Goal: Transaction & Acquisition: Purchase product/service

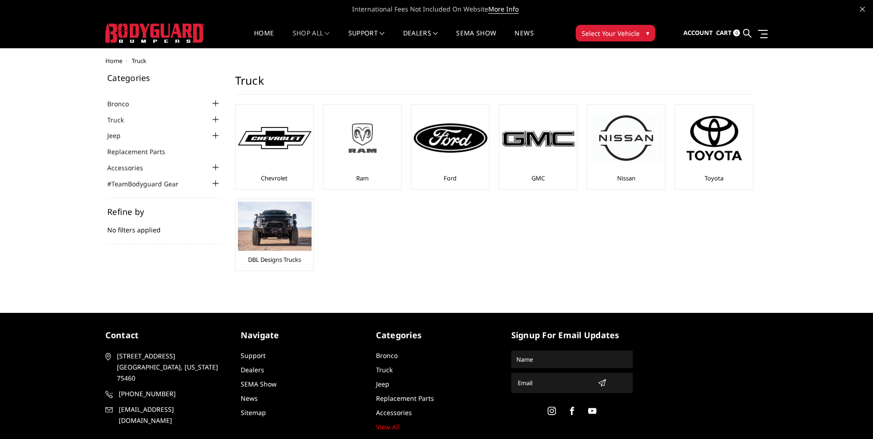
click at [370, 161] on div at bounding box center [363, 138] width 74 height 63
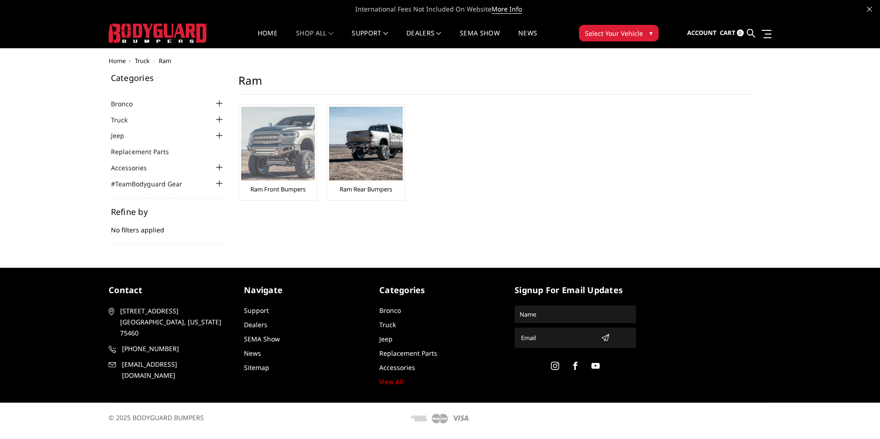
click at [285, 186] on link "Ram Front Bumpers" at bounding box center [277, 189] width 55 height 8
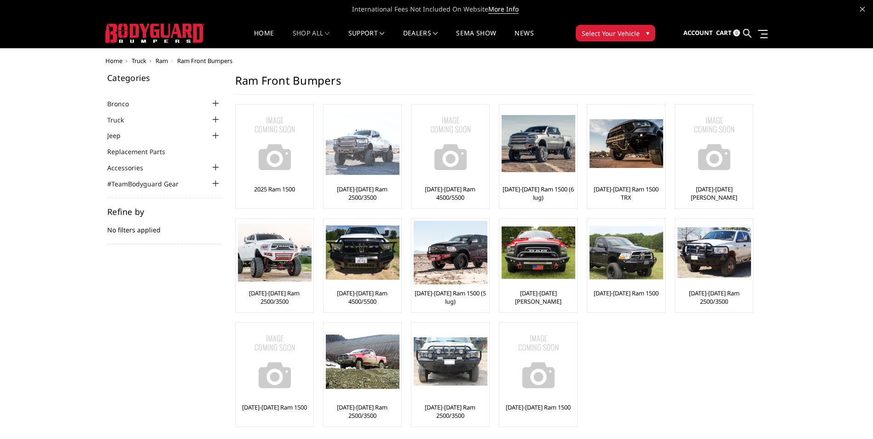
click at [367, 194] on link "[DATE]-[DATE] Ram 2500/3500" at bounding box center [362, 193] width 73 height 17
click at [361, 173] on img at bounding box center [363, 143] width 74 height 63
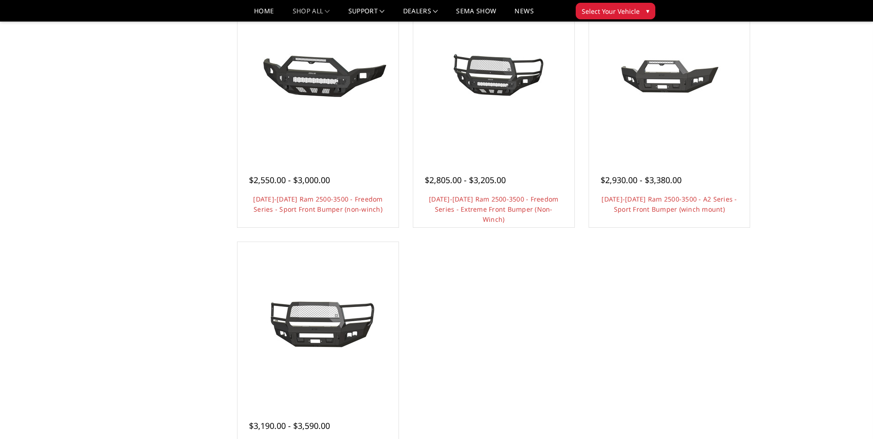
scroll to position [737, 0]
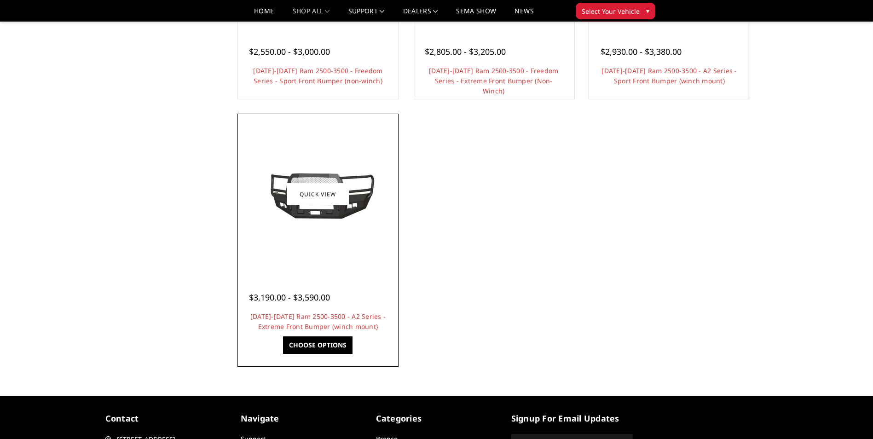
click at [320, 222] on img at bounding box center [317, 194] width 147 height 66
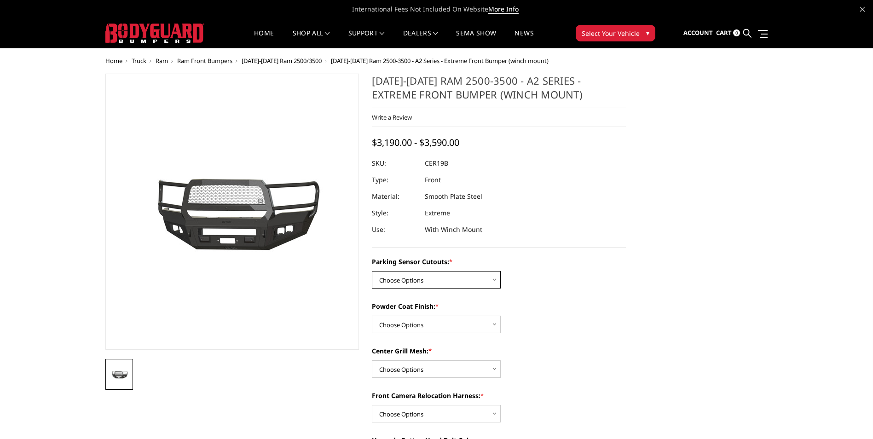
click at [460, 283] on select "Choose Options No - Without Parking Sensor Cutouts Yes - With Parking Sensor Cu…" at bounding box center [436, 279] width 129 height 17
select select "1878"
click at [372, 271] on select "Choose Options No - Without Parking Sensor Cutouts Yes - With Parking Sensor Cu…" at bounding box center [436, 279] width 129 height 17
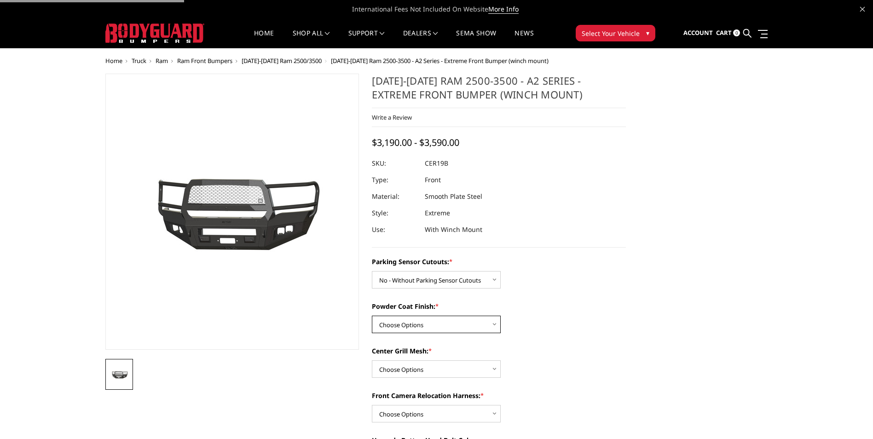
click at [444, 326] on select "Choose Options Bare Metal Textured Black Powder Coat" at bounding box center [436, 324] width 129 height 17
select select "1881"
click at [372, 316] on select "Choose Options Bare Metal Textured Black Powder Coat" at bounding box center [436, 324] width 129 height 17
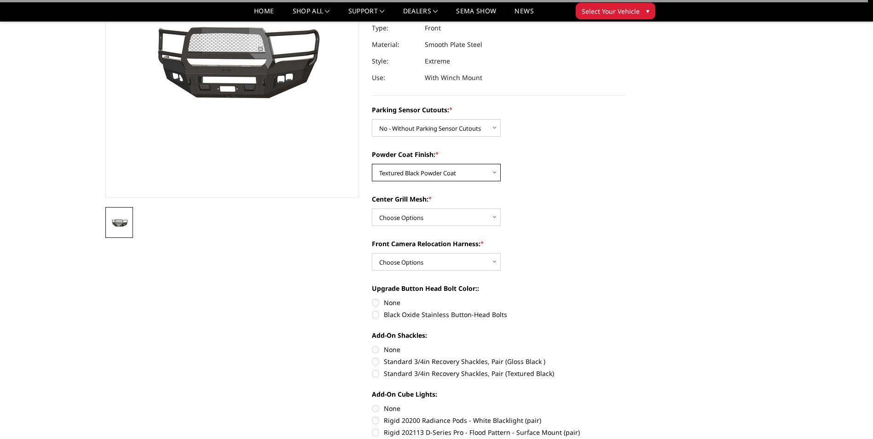
scroll to position [138, 0]
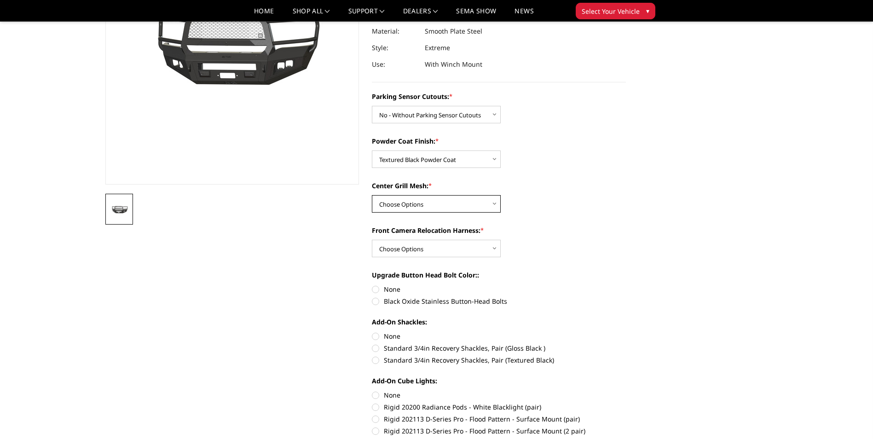
click at [414, 204] on select "Choose Options WITH Center Grill Mesh WITHOUT Center Grill Mesh" at bounding box center [436, 203] width 129 height 17
select select "1882"
click at [372, 195] on select "Choose Options WITH Center Grill Mesh WITHOUT Center Grill Mesh" at bounding box center [436, 203] width 129 height 17
click at [435, 250] on select "Choose Options WITH Front Camera Relocation Harness WITHOUT Front Camera Reloca…" at bounding box center [436, 248] width 129 height 17
select select "1885"
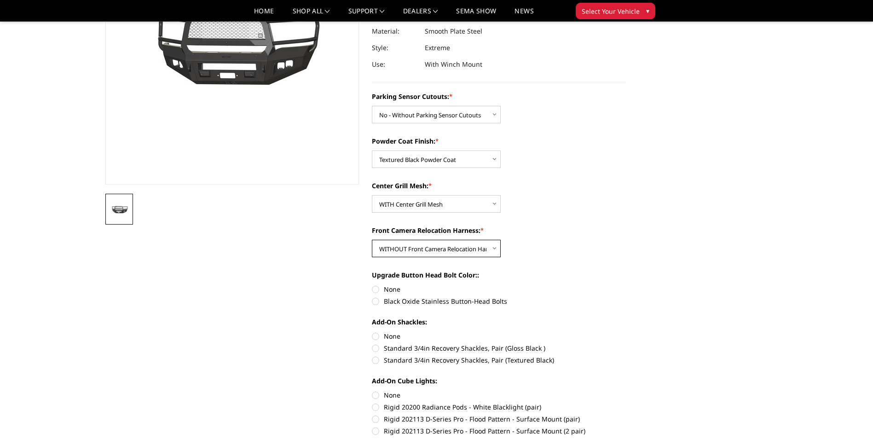
click at [372, 240] on select "Choose Options WITH Front Camera Relocation Harness WITHOUT Front Camera Reloca…" at bounding box center [436, 248] width 129 height 17
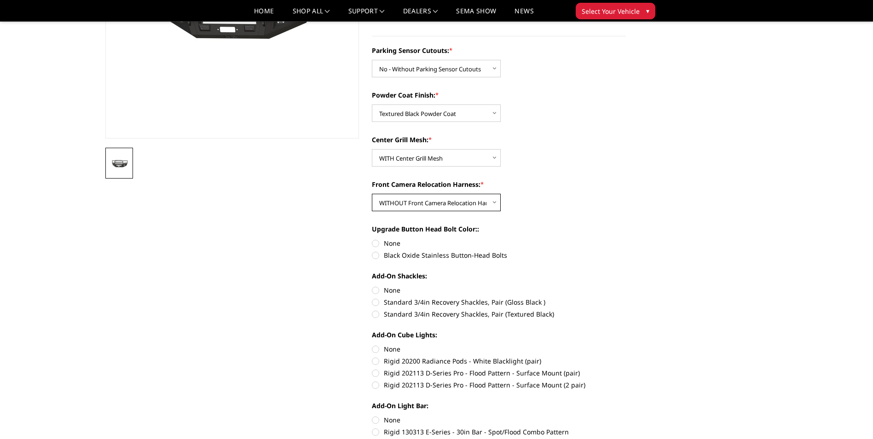
scroll to position [230, 0]
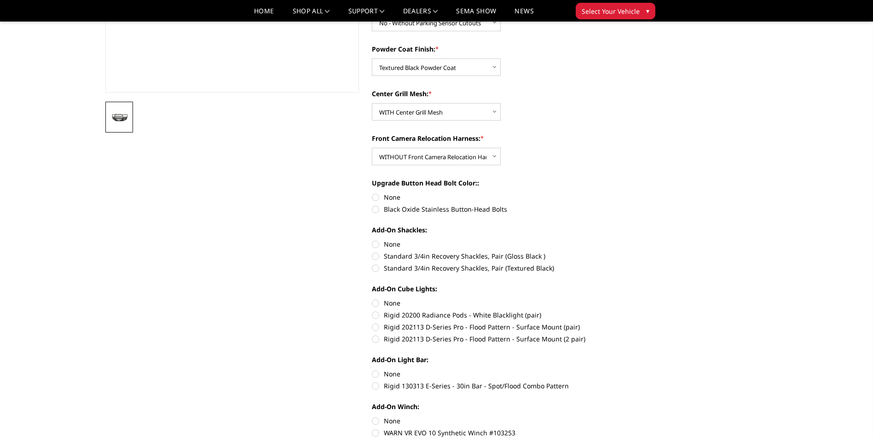
click at [374, 197] on label "None" at bounding box center [499, 197] width 254 height 10
click at [372, 193] on input "None" at bounding box center [372, 192] width 0 height 0
radio input "true"
click at [378, 255] on label "Standard 3/4in Recovery Shackles, Pair (Gloss Black )" at bounding box center [499, 256] width 254 height 10
click at [626, 240] on input "Standard 3/4in Recovery Shackles, Pair (Gloss Black )" at bounding box center [626, 239] width 0 height 0
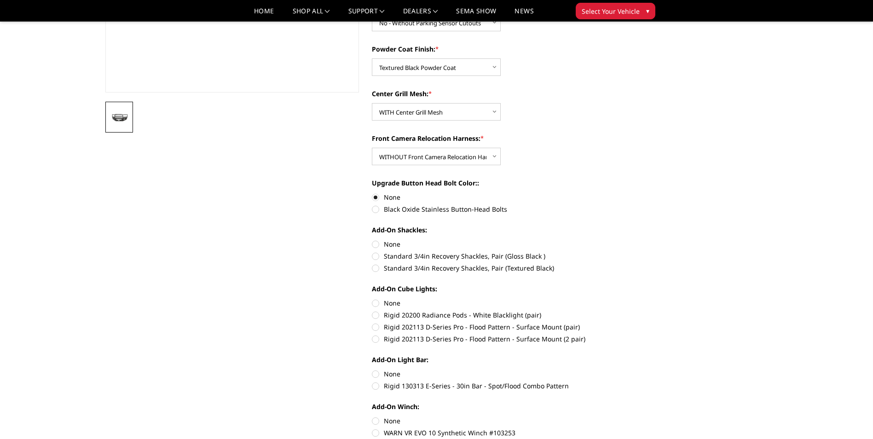
radio input "true"
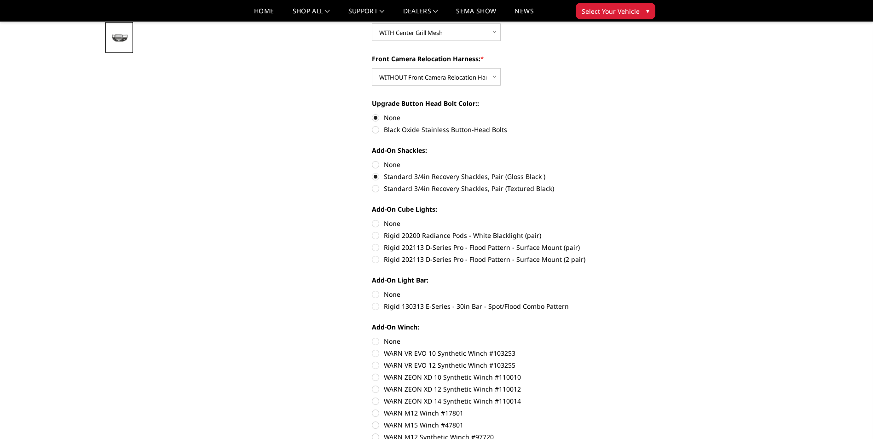
scroll to position [322, 0]
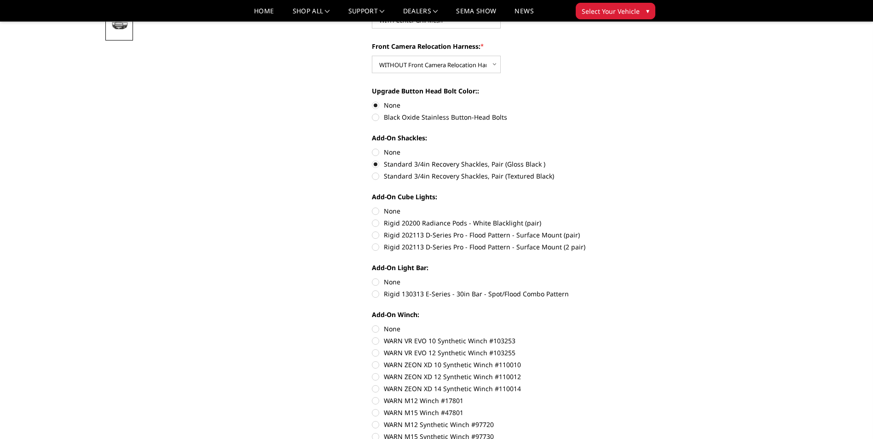
click at [379, 182] on div "Parking Sensor Cutouts: * Choose Options No - Without Parking Sensor Cutouts Ye…" at bounding box center [499, 185] width 254 height 556
click at [376, 177] on label "Standard 3/4in Recovery Shackles, Pair (Textured Black)" at bounding box center [499, 176] width 254 height 10
click at [626, 160] on input "Standard 3/4in Recovery Shackles, Pair (Textured Black)" at bounding box center [626, 159] width 0 height 0
radio input "true"
click at [376, 228] on div "Add-On Cube Lights: None Rigid 20200 Radiance Pods - White Blacklight (pair) Ri…" at bounding box center [499, 221] width 254 height 58
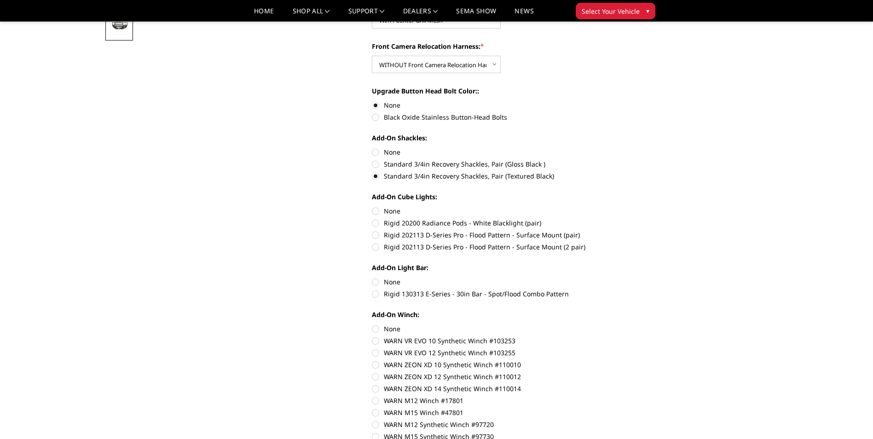
click at [376, 232] on label "Rigid 202113 D-Series Pro - Flood Pattern - Surface Mount (pair)" at bounding box center [499, 235] width 254 height 10
click at [626, 219] on input "Rigid 202113 D-Series Pro - Flood Pattern - Surface Mount (pair)" at bounding box center [626, 218] width 0 height 0
radio input "true"
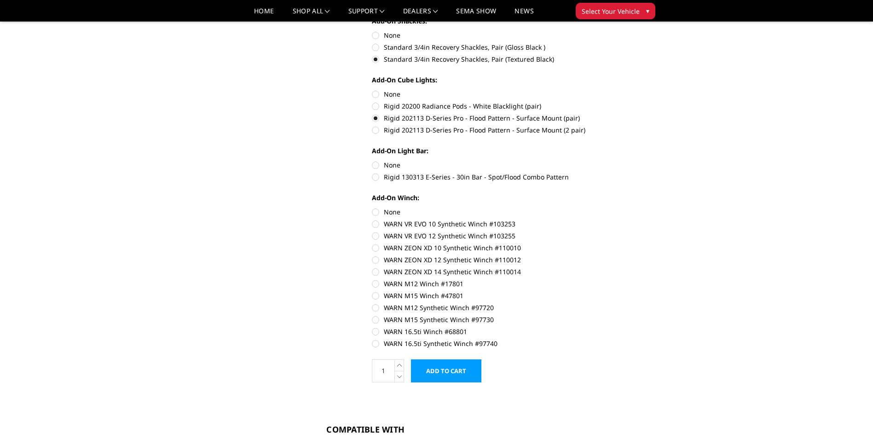
scroll to position [460, 0]
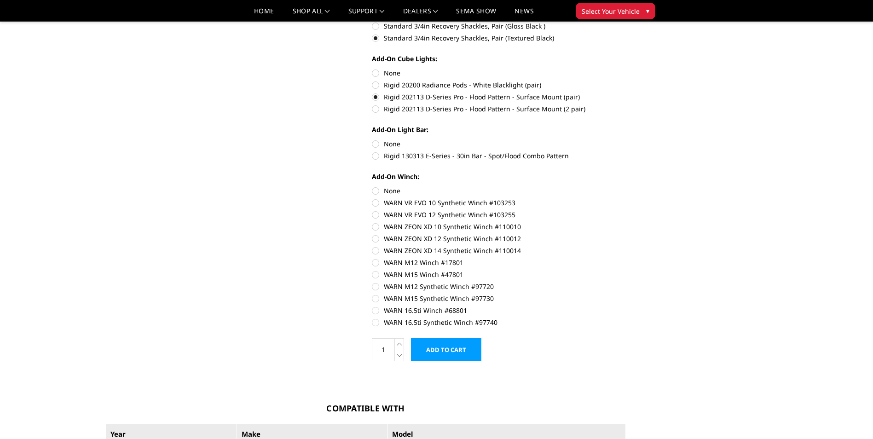
click at [381, 190] on label "None" at bounding box center [499, 191] width 254 height 10
click at [372, 186] on input "None" at bounding box center [372, 186] width 0 height 0
radio input "true"
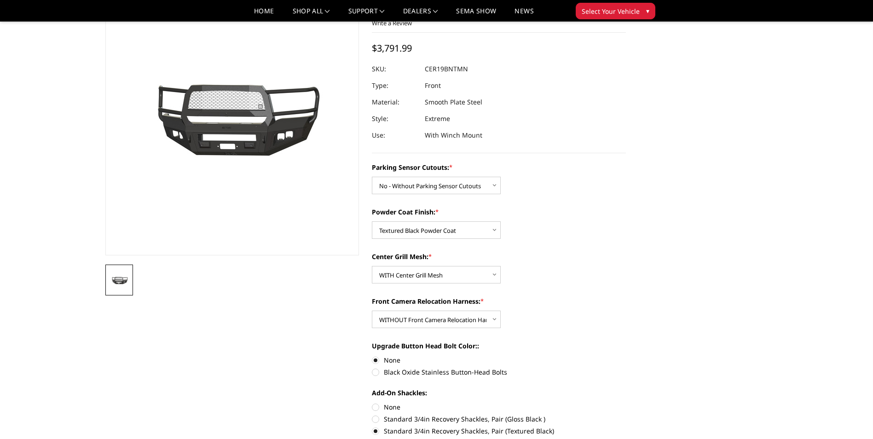
scroll to position [0, 0]
